Goal: Navigation & Orientation: Go to known website

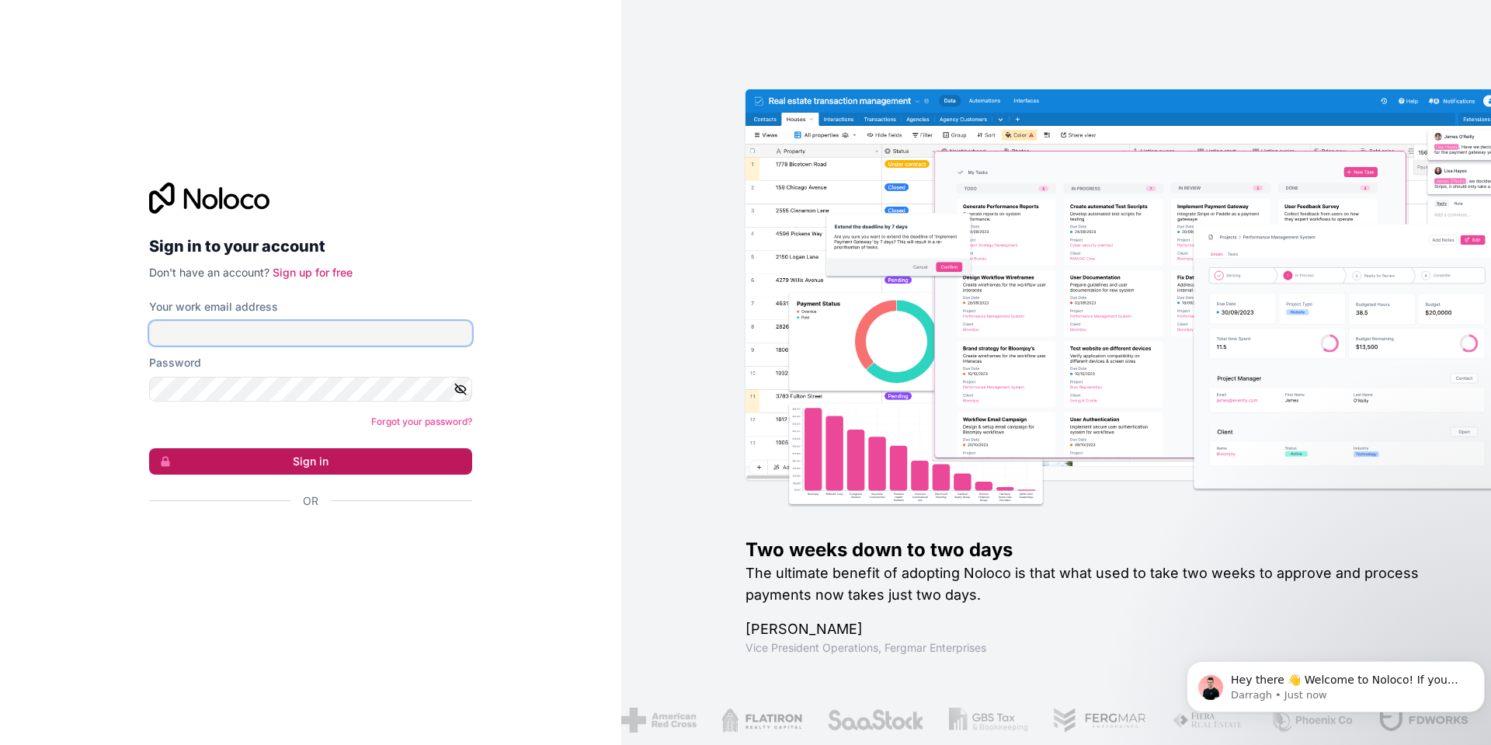
type input "[PERSON_NAME][EMAIL_ADDRESS][DOMAIN_NAME]"
click at [311, 458] on button "Sign in" at bounding box center [310, 461] width 323 height 26
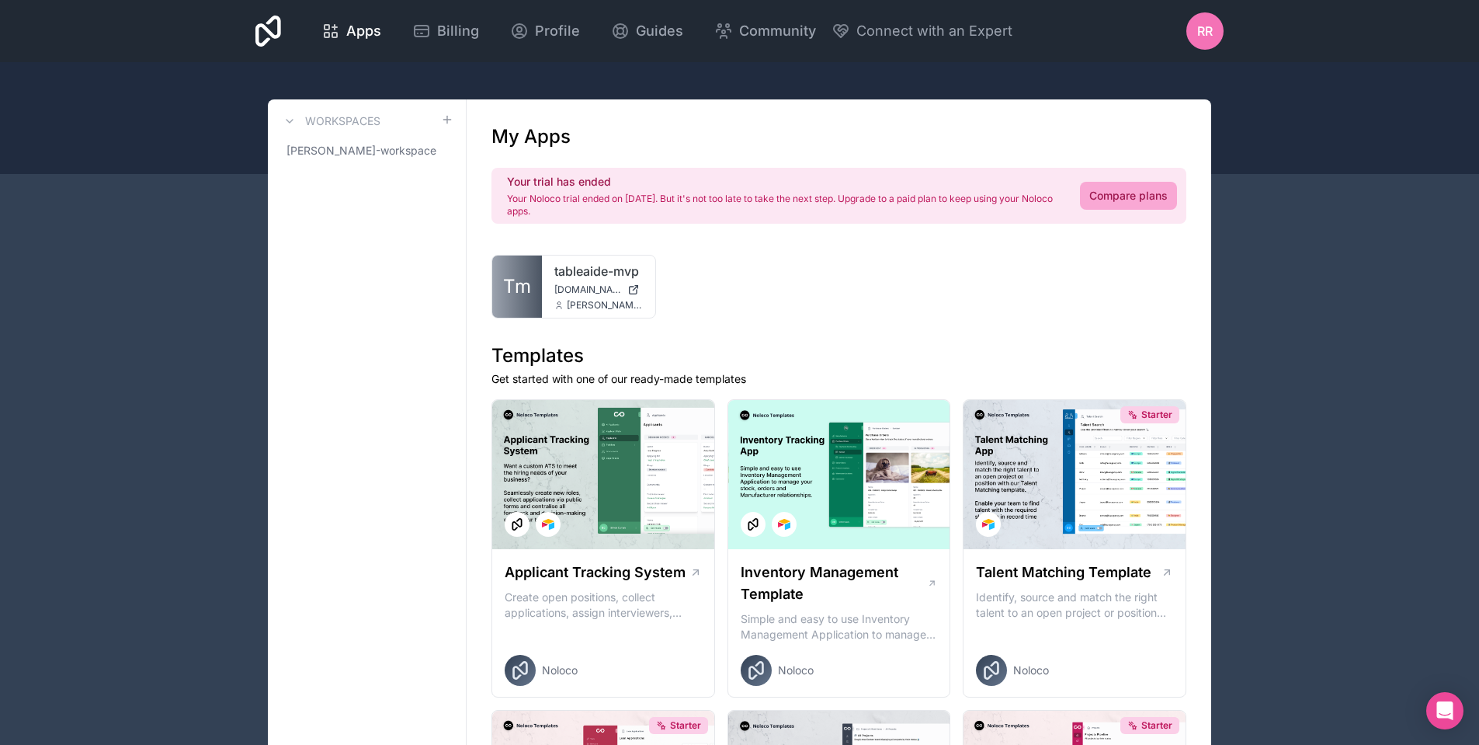
drag, startPoint x: 1266, startPoint y: 357, endPoint x: 1272, endPoint y: 341, distance: 17.4
